Goal: Information Seeking & Learning: Learn about a topic

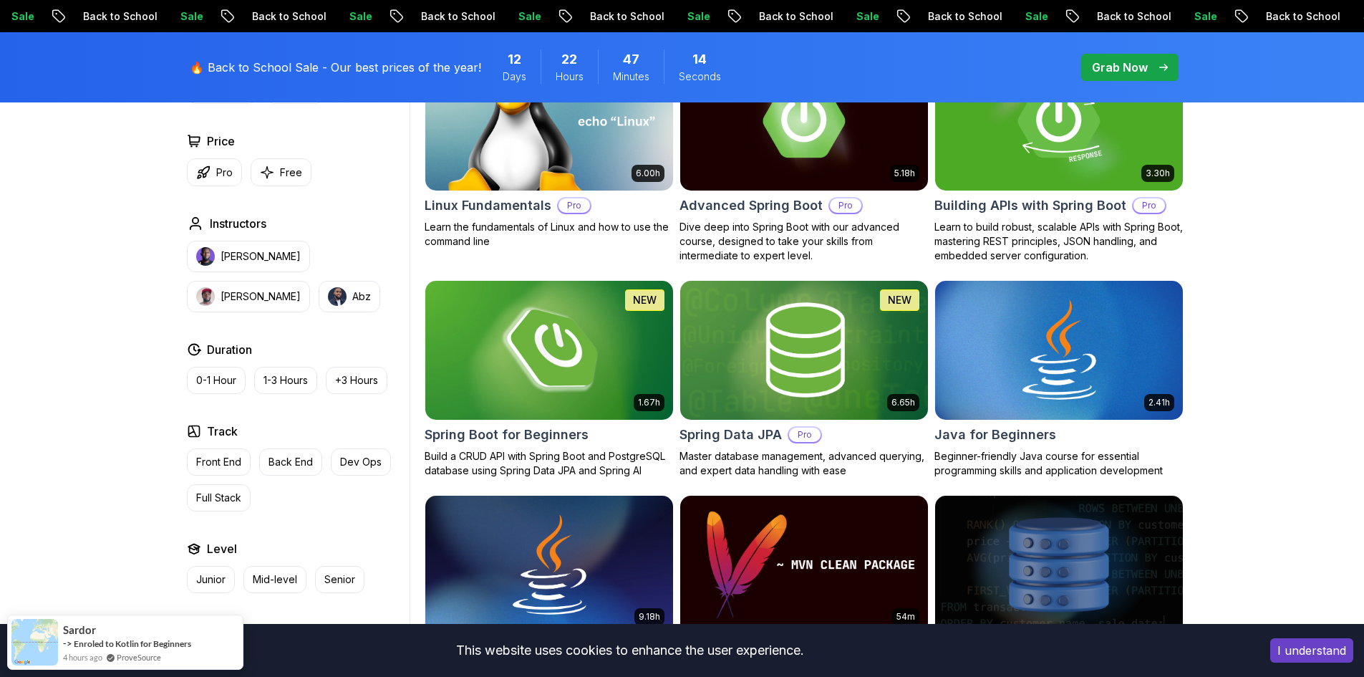
click at [552, 381] on img at bounding box center [549, 349] width 260 height 145
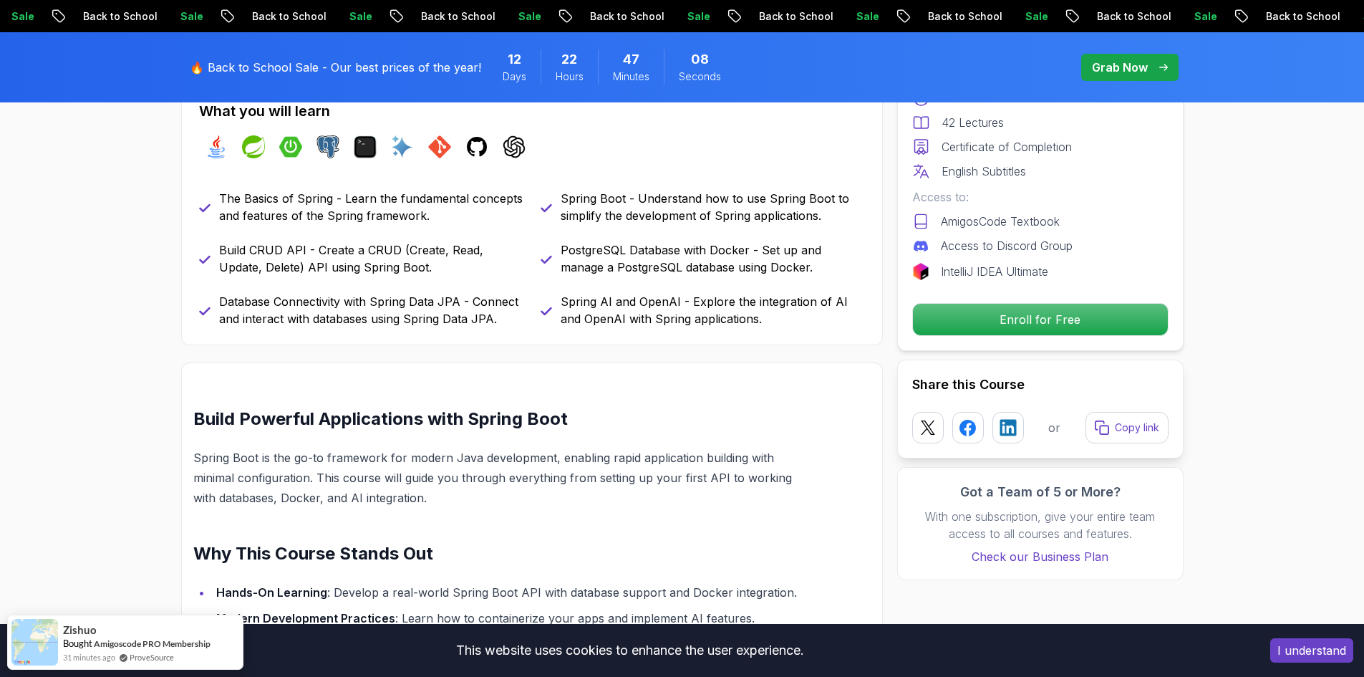
scroll to position [573, 0]
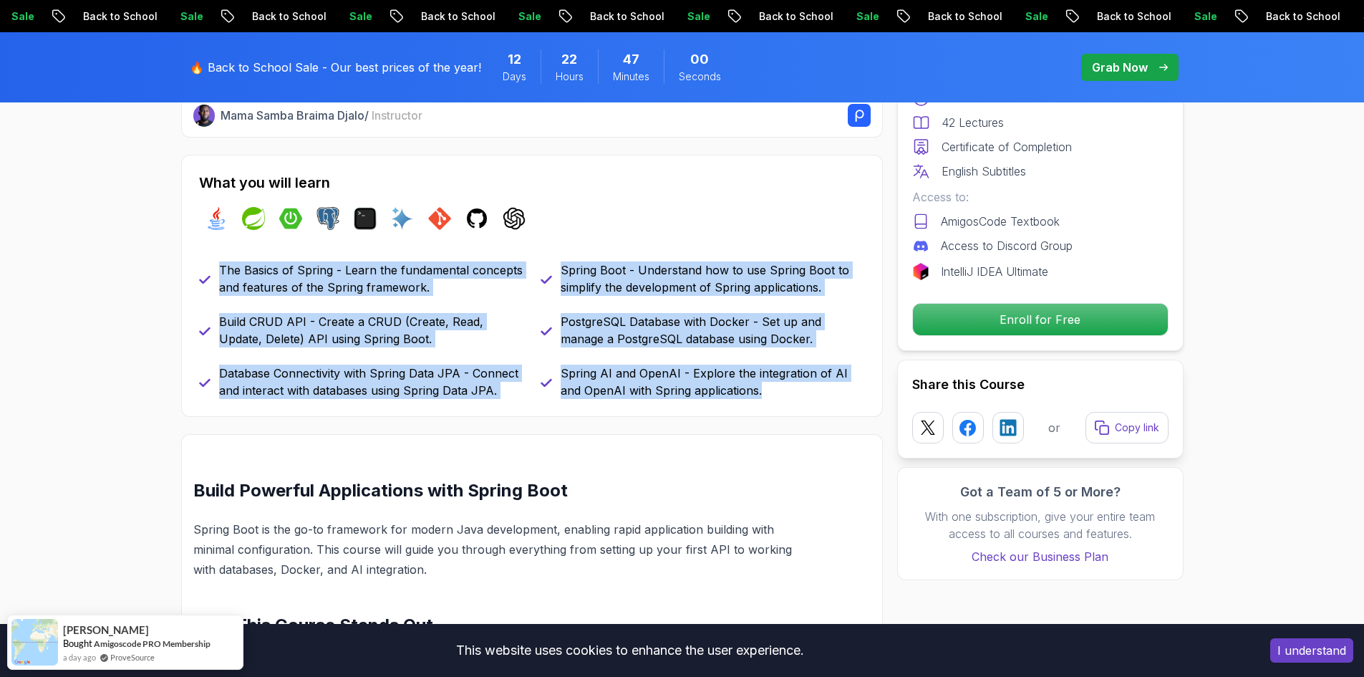
drag, startPoint x: 218, startPoint y: 269, endPoint x: 779, endPoint y: 398, distance: 576.0
click at [779, 398] on div "The Basics of Spring - Learn the fundamental concepts and features of the Sprin…" at bounding box center [532, 329] width 666 height 137
copy div "The Basics of Spring - Learn the fundamental concepts and features of the Sprin…"
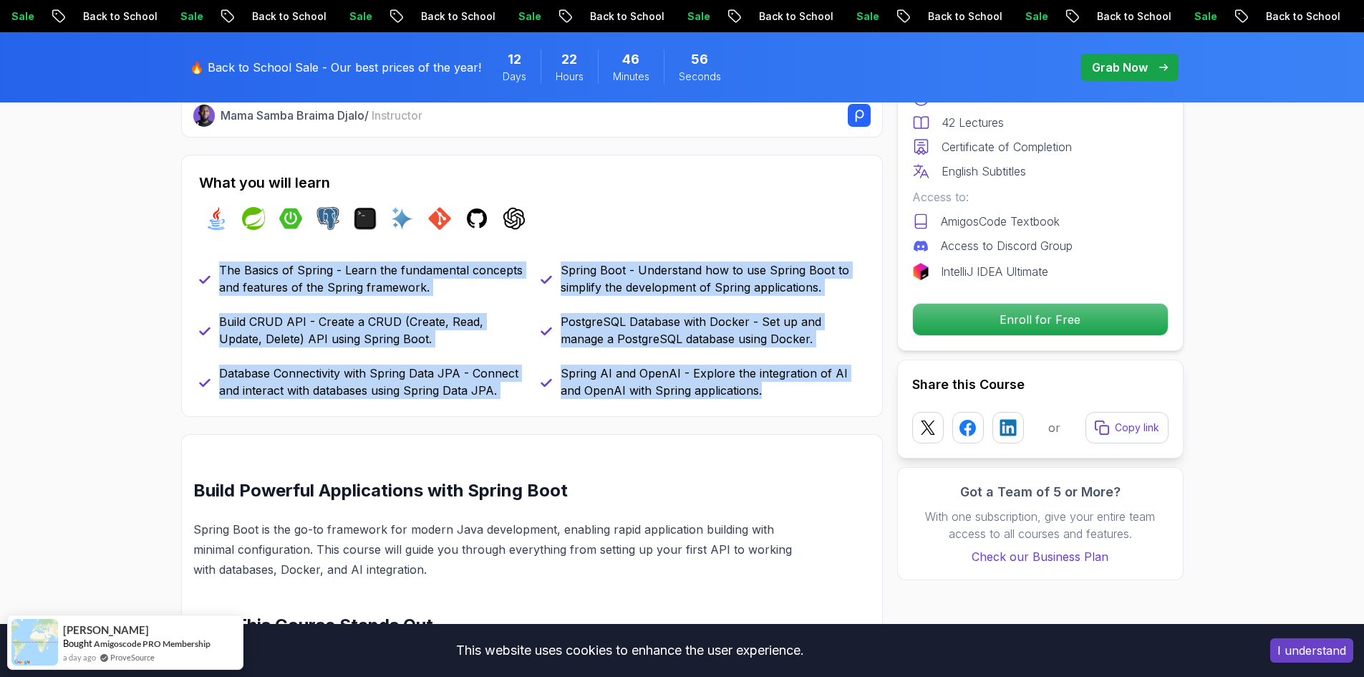
drag, startPoint x: 750, startPoint y: 393, endPoint x: 212, endPoint y: 264, distance: 553.2
click at [212, 264] on div "The Basics of Spring - Learn the fundamental concepts and features of the Sprin…" at bounding box center [532, 329] width 666 height 137
copy div "The Basics of Spring - Learn the fundamental concepts and features of the Sprin…"
